Goal: Information Seeking & Learning: Learn about a topic

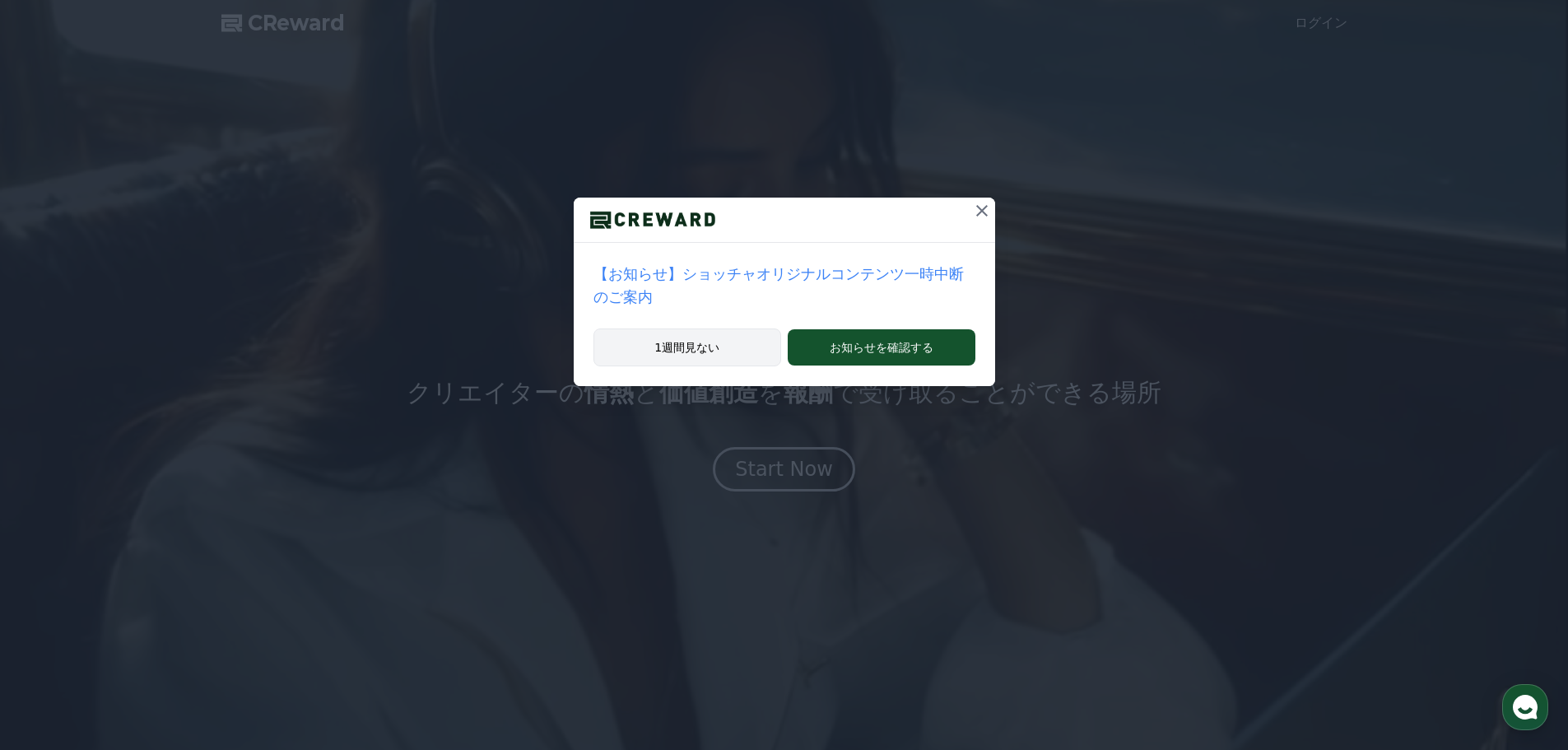
click at [732, 328] on button "1週間見ない" at bounding box center [687, 347] width 188 height 38
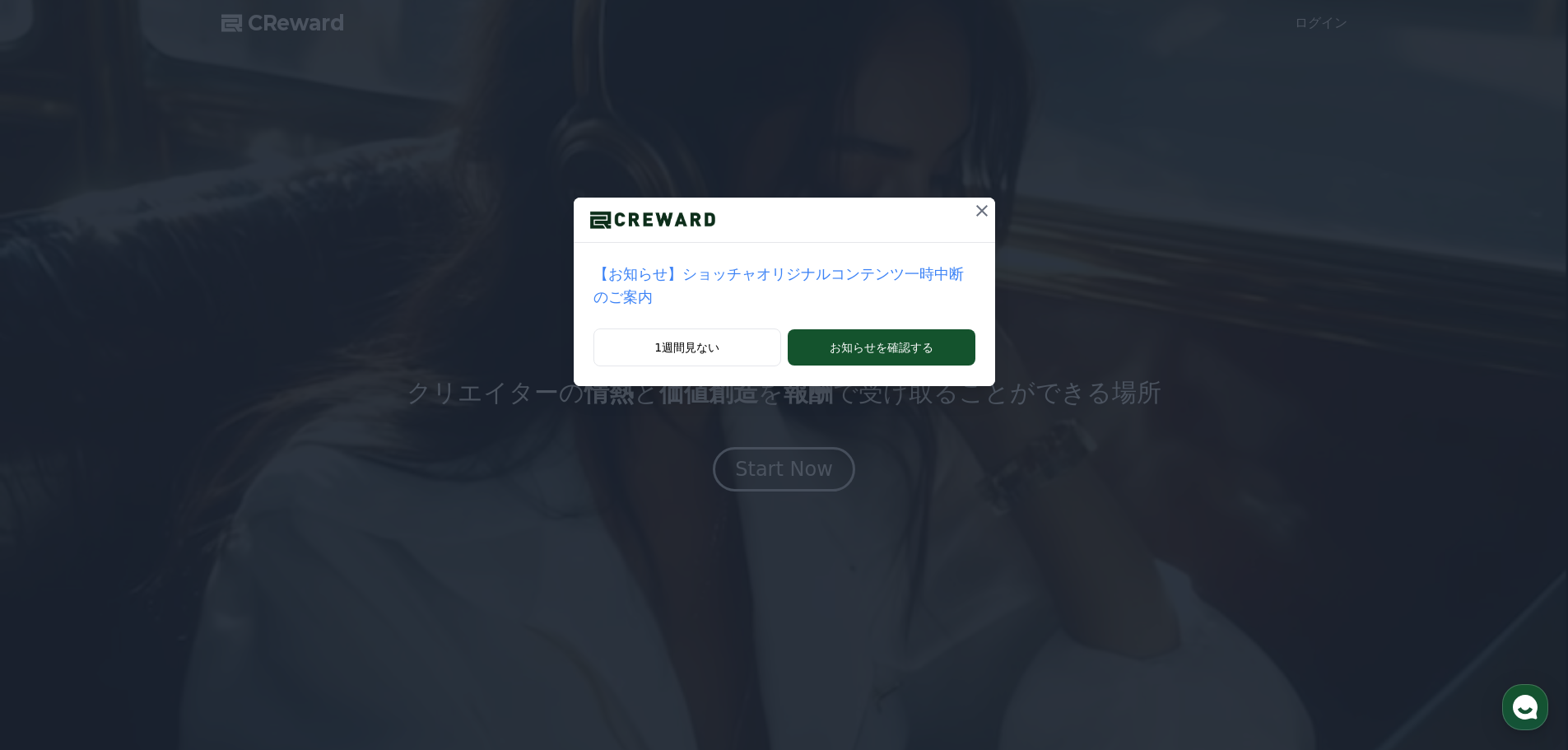
click at [973, 206] on icon at bounding box center [982, 210] width 19 height 19
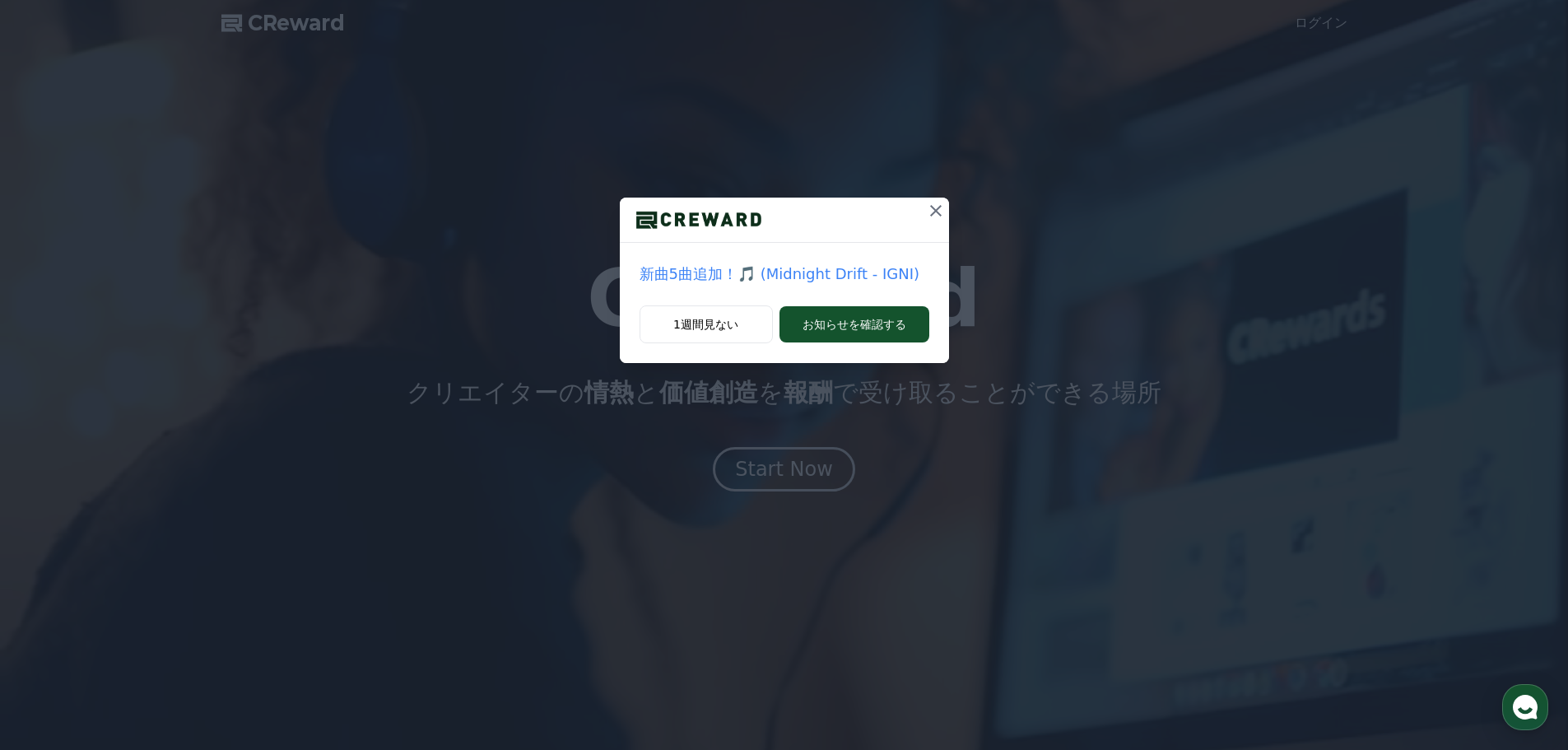
click at [935, 211] on icon at bounding box center [937, 210] width 12 height 12
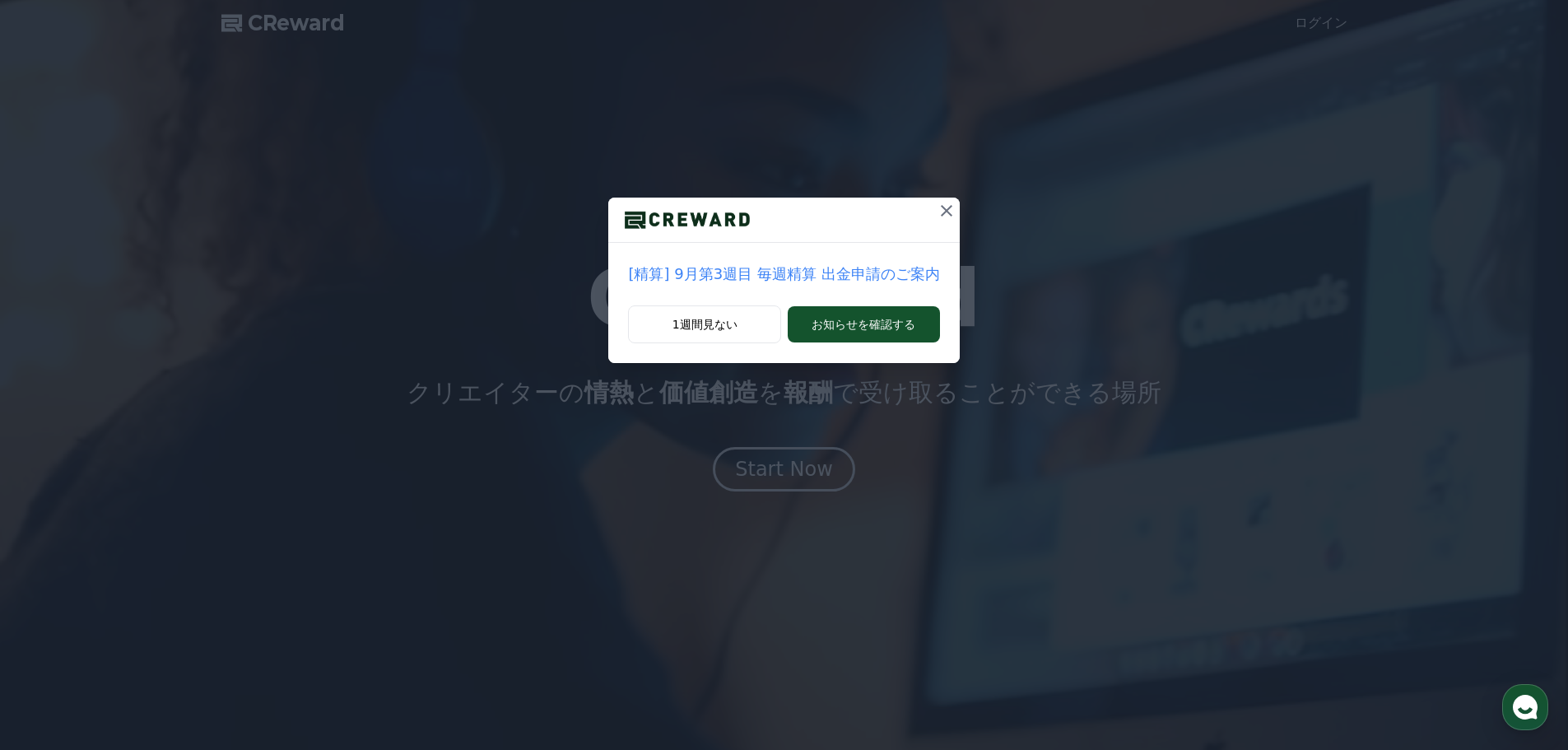
click at [944, 209] on icon at bounding box center [946, 210] width 19 height 19
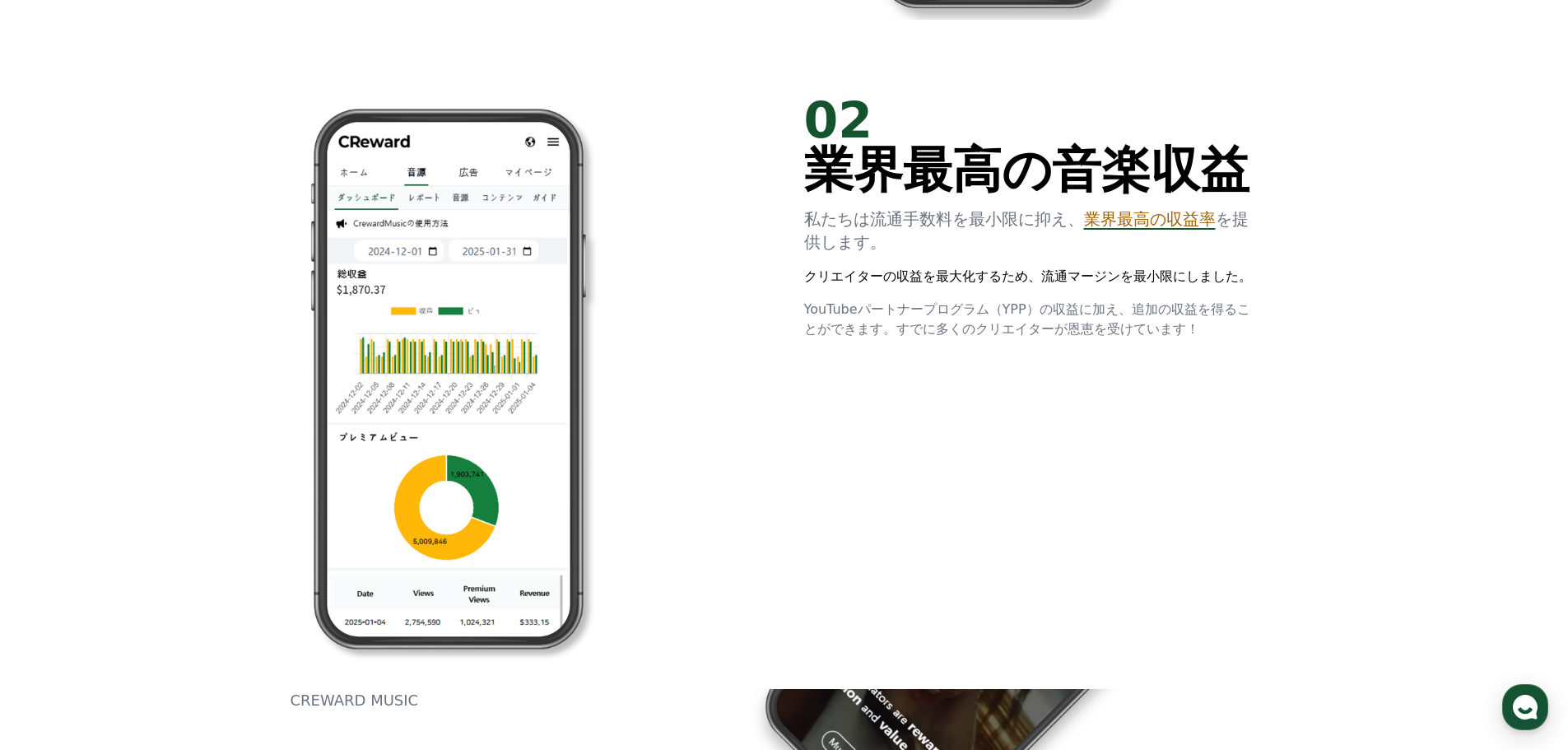
scroll to position [1304, 0]
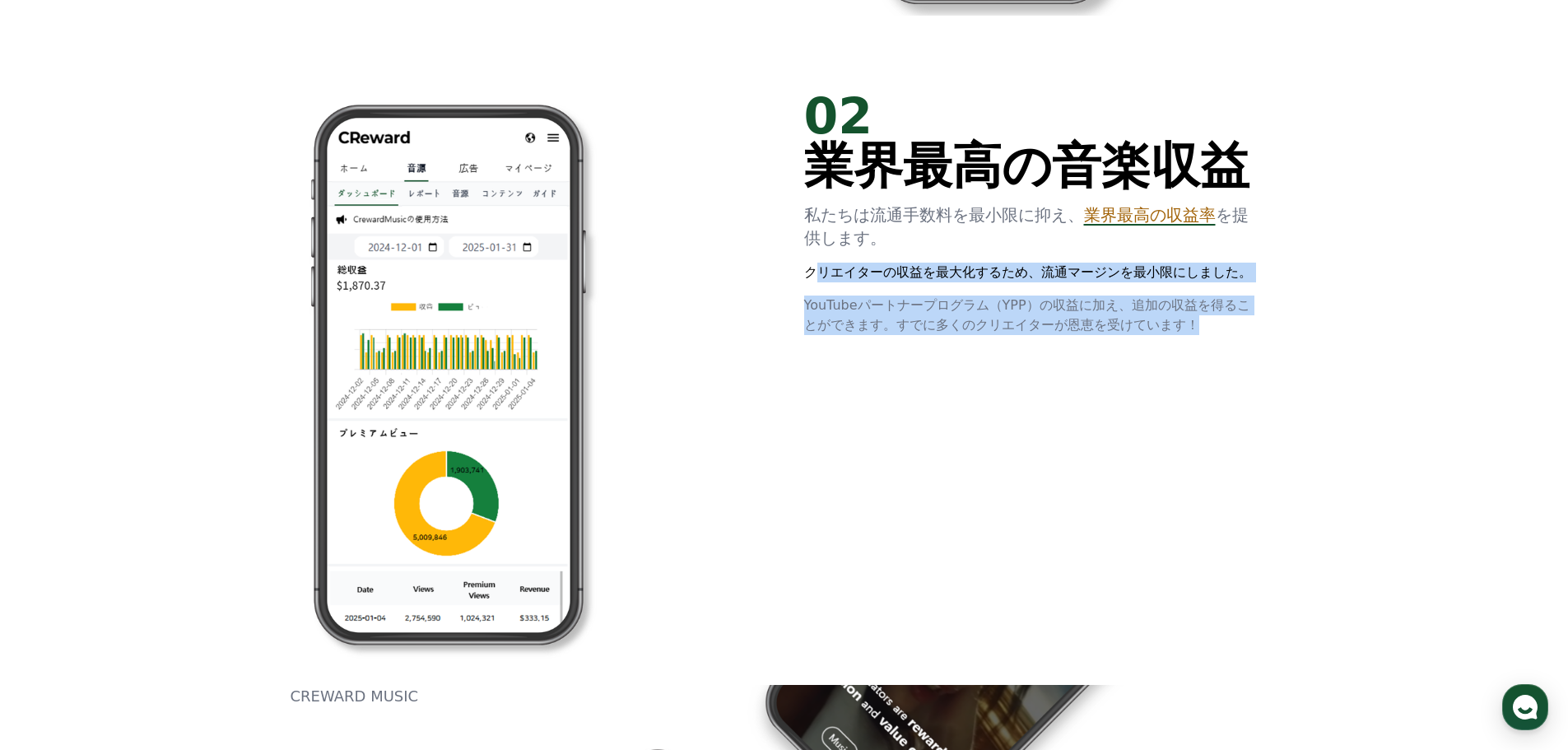
drag, startPoint x: 1066, startPoint y: 326, endPoint x: 818, endPoint y: 260, distance: 256.6
click at [818, 260] on div "02 業界最高の音楽収益 私たちは流通手数料を最小限に抑え、 業界最高の収益率 を提供します。 クリエイターの収益を最大化するため、流通マージンを最小限にしま…" at bounding box center [1028, 213] width 448 height 244
click at [1114, 319] on p "YouTubeパートナープログラム（YPP）の収益に加え、追加の収益を得ることができます。すでに多くのクリエイターが恩恵を受けています！" at bounding box center [1028, 315] width 448 height 40
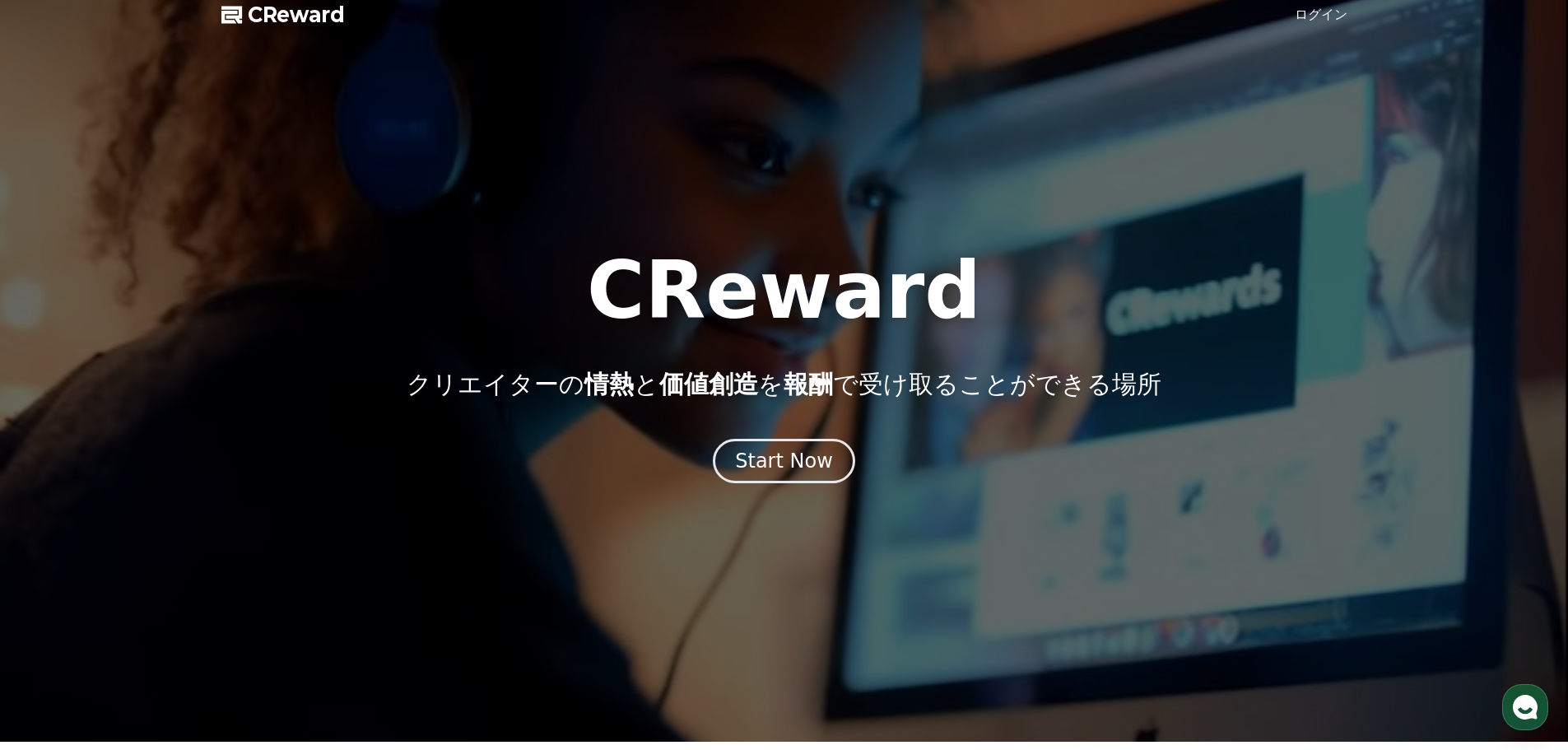
scroll to position [0, 0]
